Goal: Obtain resource: Obtain resource

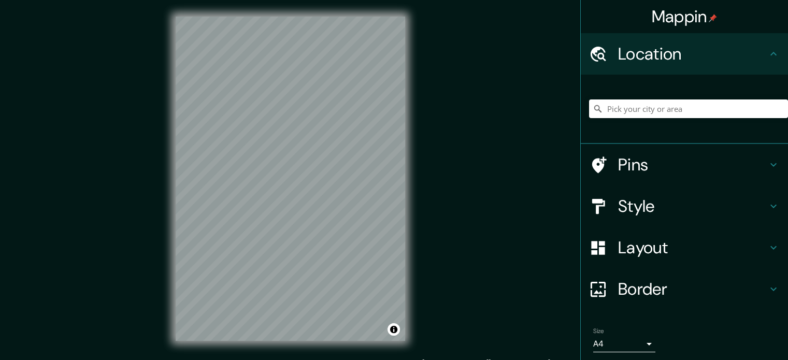
click at [607, 113] on input "Pick your city or area" at bounding box center [688, 108] width 199 height 19
click at [613, 121] on div "[PERSON_NAME] [GEOGRAPHIC_DATA], [GEOGRAPHIC_DATA], [GEOGRAPHIC_DATA] [PERSON_N…" at bounding box center [688, 109] width 199 height 52
click at [642, 107] on input "[PERSON_NAME]" at bounding box center [688, 108] width 199 height 19
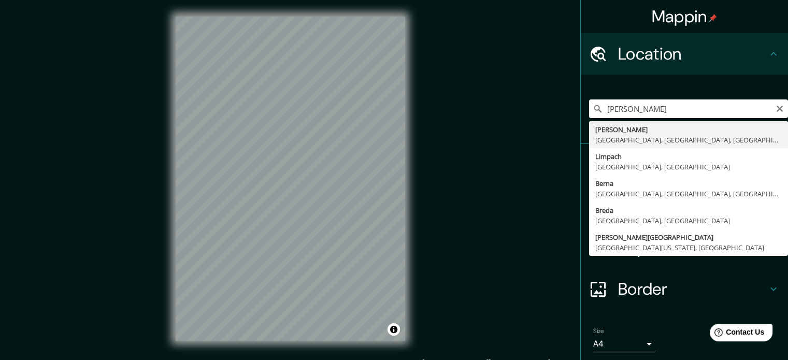
type input "[PERSON_NAME], [GEOGRAPHIC_DATA], [GEOGRAPHIC_DATA], [GEOGRAPHIC_DATA]"
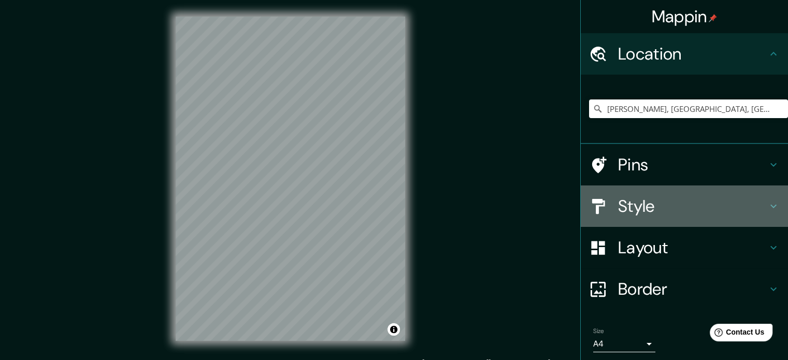
click at [658, 207] on h4 "Style" at bounding box center [692, 206] width 149 height 21
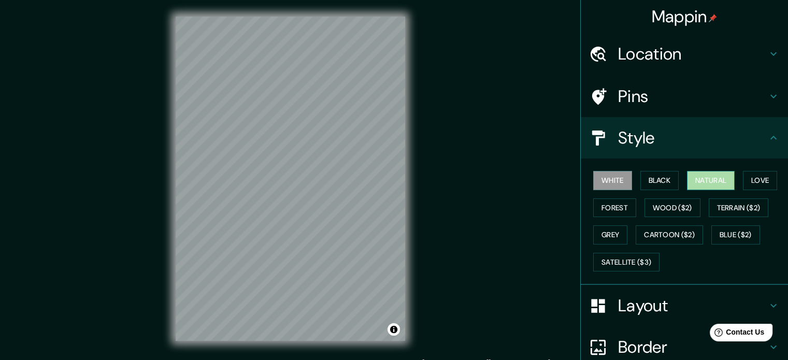
click at [701, 176] on button "Natural" at bounding box center [711, 180] width 48 height 19
click at [609, 206] on button "Forest" at bounding box center [614, 207] width 43 height 19
click at [709, 181] on button "Natural" at bounding box center [711, 180] width 48 height 19
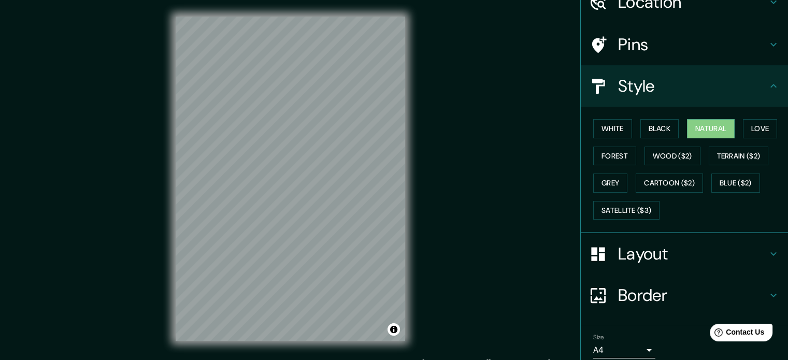
click at [633, 249] on h4 "Layout" at bounding box center [692, 254] width 149 height 21
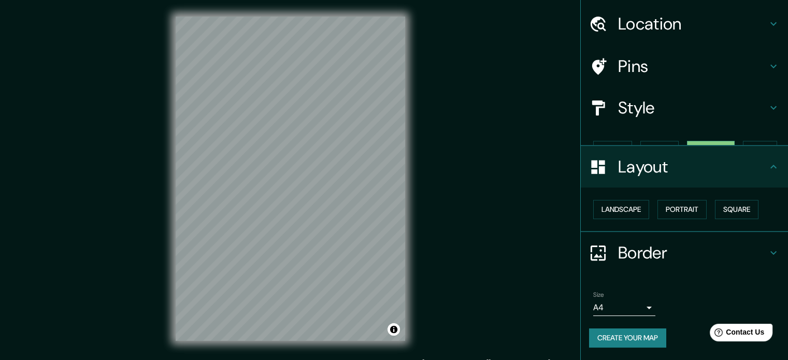
scroll to position [11, 0]
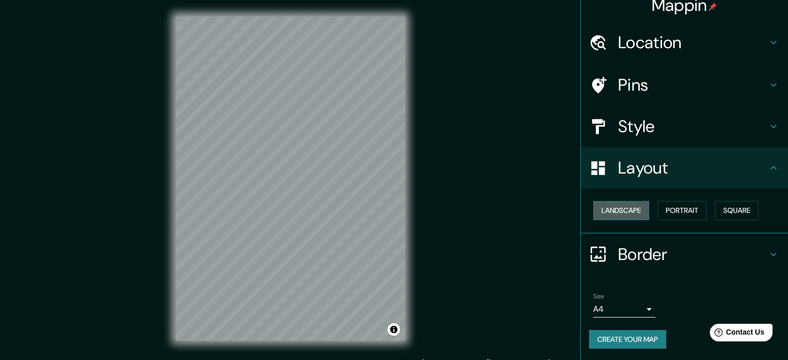
click at [615, 210] on button "Landscape" at bounding box center [621, 210] width 56 height 19
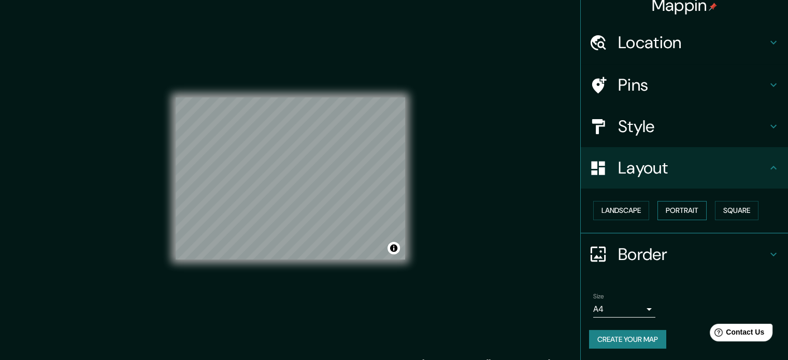
click at [678, 210] on button "Portrait" at bounding box center [682, 210] width 49 height 19
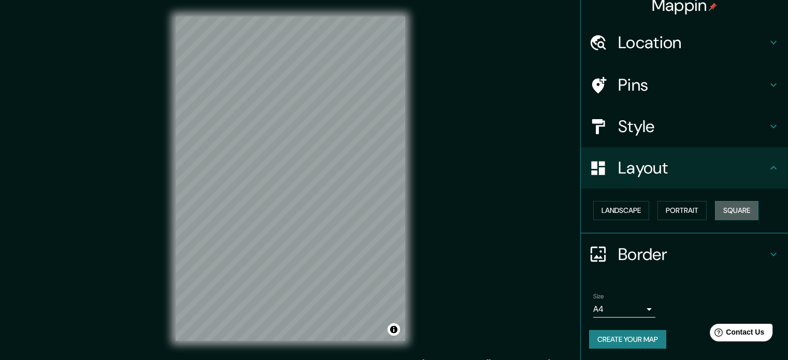
click at [715, 208] on button "Square" at bounding box center [737, 210] width 44 height 19
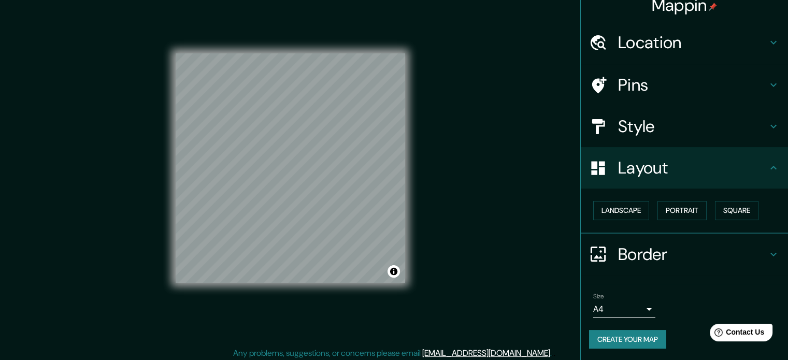
scroll to position [13, 0]
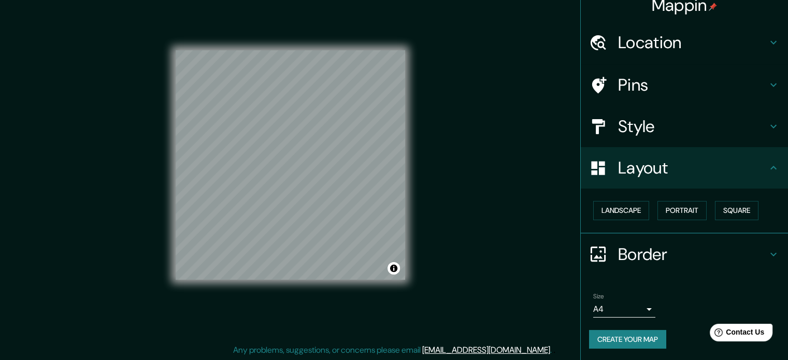
click at [623, 337] on button "Create your map" at bounding box center [627, 339] width 77 height 19
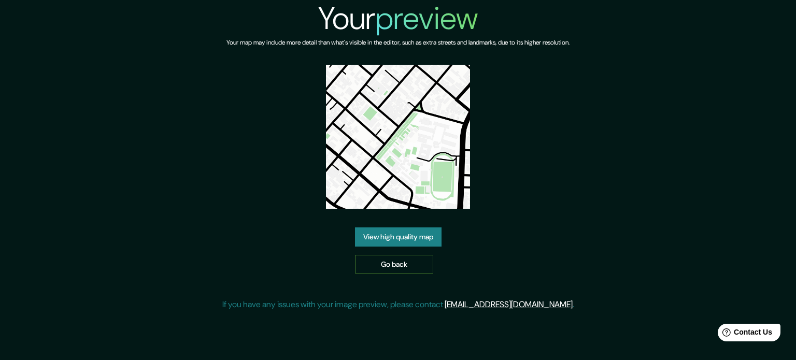
click at [383, 264] on link "Go back" at bounding box center [394, 264] width 78 height 19
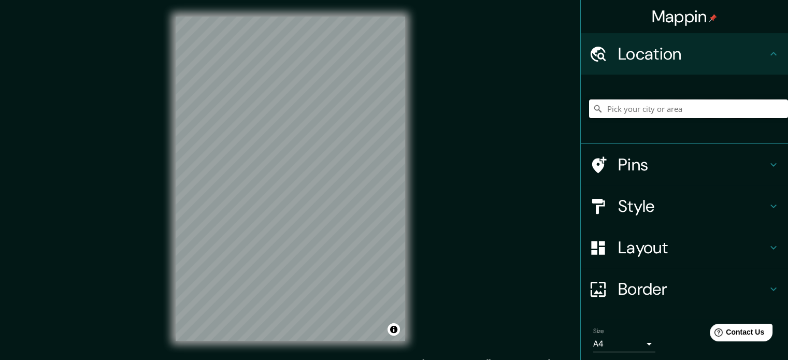
click at [640, 108] on input "Pick your city or area" at bounding box center [688, 108] width 199 height 19
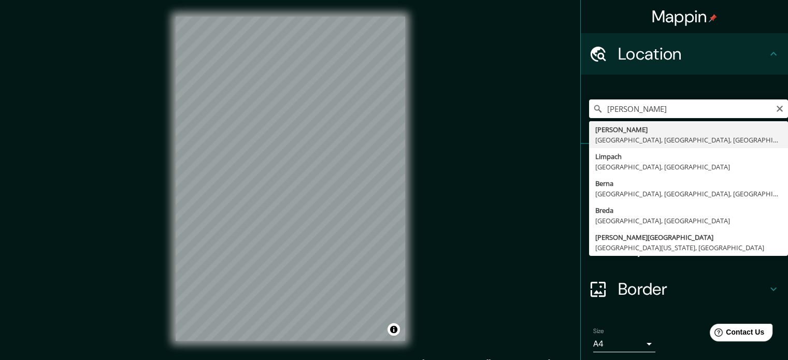
type input "Breña, Lima, Provincia de Lima, Perú"
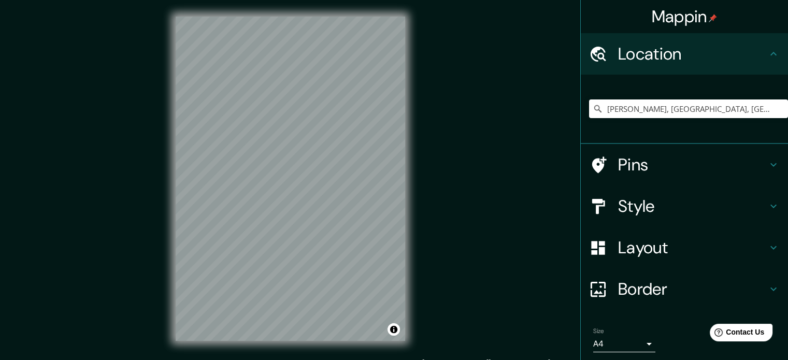
click at [609, 203] on div at bounding box center [603, 206] width 29 height 18
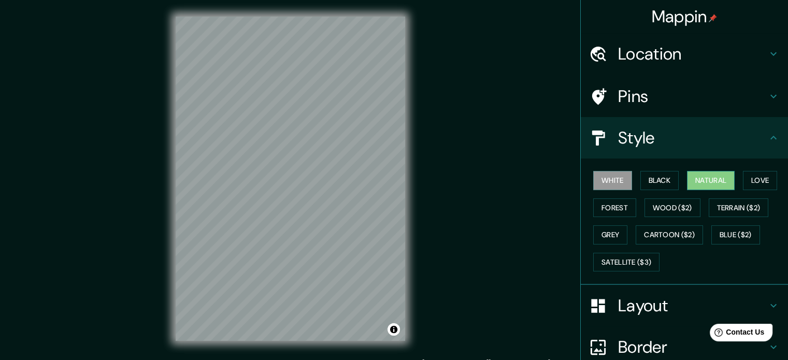
click at [703, 180] on button "Natural" at bounding box center [711, 180] width 48 height 19
click at [463, 200] on div "Mappin Location Breña, Lima, Provincia de Lima, Perú Pins Style White Black Nat…" at bounding box center [394, 187] width 788 height 374
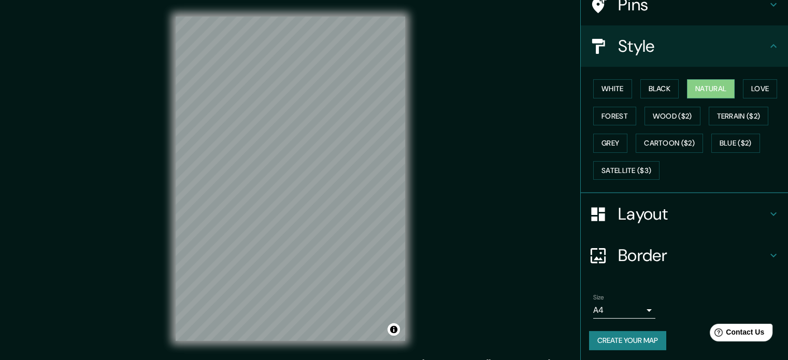
scroll to position [92, 0]
click at [615, 335] on button "Create your map" at bounding box center [627, 340] width 77 height 19
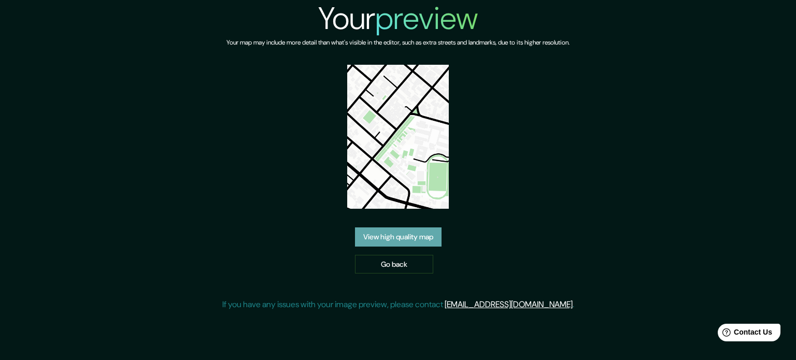
click at [412, 234] on link "View high quality map" at bounding box center [398, 236] width 87 height 19
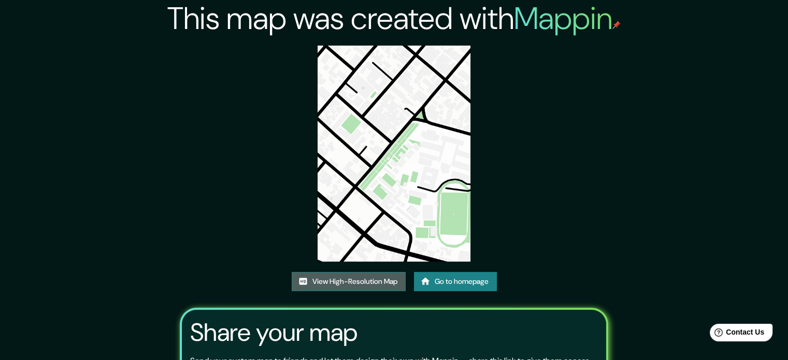
click at [320, 288] on link "View High-Resolution Map" at bounding box center [349, 281] width 114 height 19
